Goal: Check status: Check status

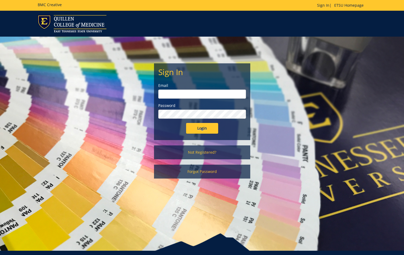
click at [171, 93] on input "email" at bounding box center [202, 94] width 88 height 9
type input "[EMAIL_ADDRESS][DOMAIN_NAME]"
click at [186, 123] on input "Login" at bounding box center [202, 128] width 32 height 11
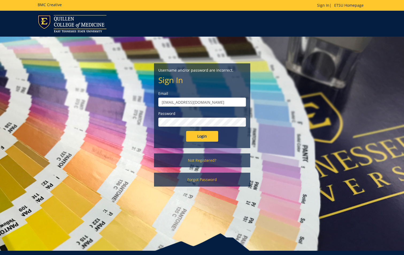
click at [186, 131] on input "Login" at bounding box center [202, 136] width 32 height 11
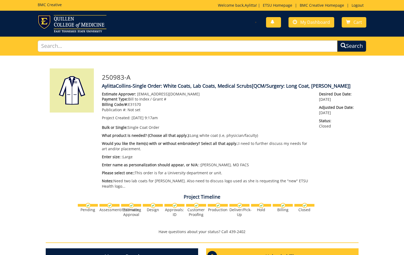
scroll to position [414, 0]
click at [309, 21] on span "My Dashboard" at bounding box center [316, 22] width 30 height 6
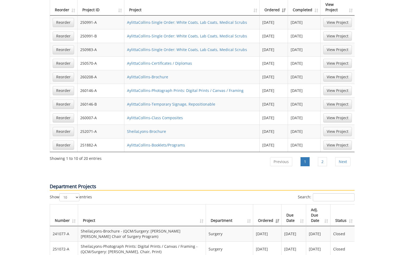
scroll to position [402, 0]
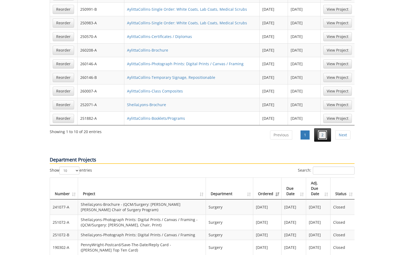
click at [326, 131] on link "2" at bounding box center [322, 135] width 9 height 9
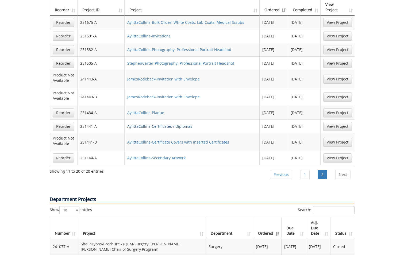
scroll to position [321, 0]
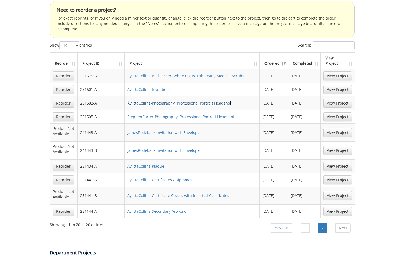
click at [185, 101] on link "AylittaCollins-Photography: Professional Portrait Headshot" at bounding box center [179, 103] width 104 height 5
